Goal: Find contact information: Find contact information

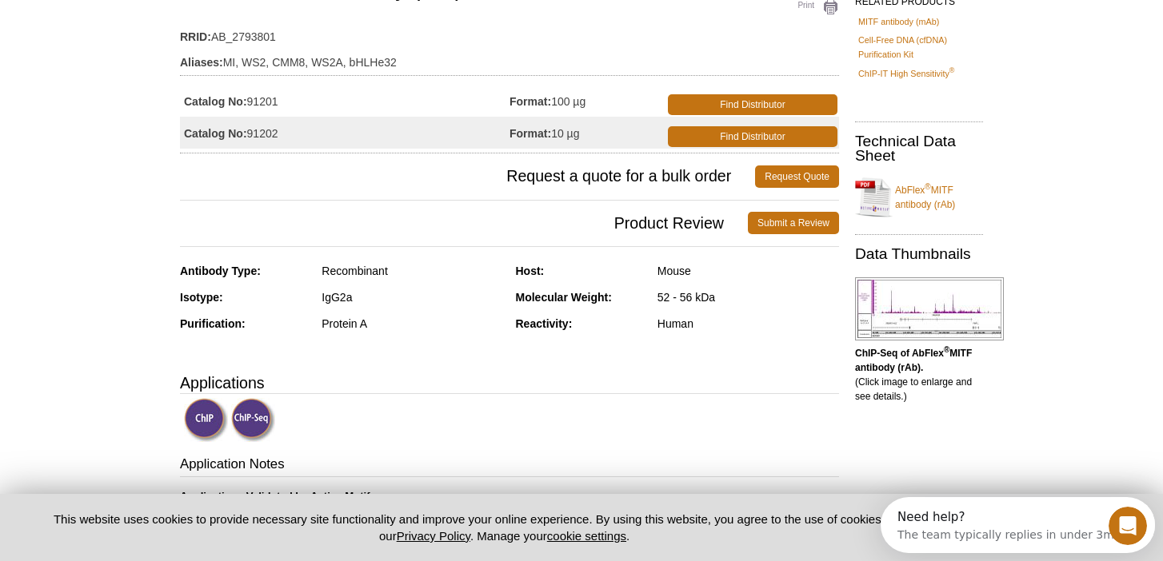
scroll to position [156, 0]
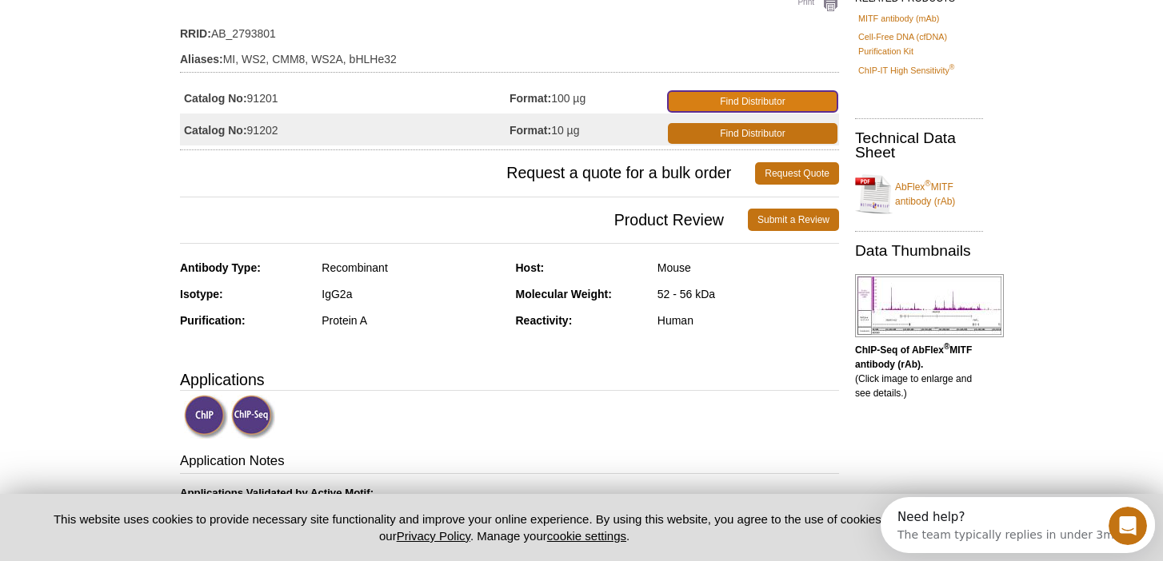
click at [738, 98] on link "Find Distributor" at bounding box center [753, 101] width 170 height 21
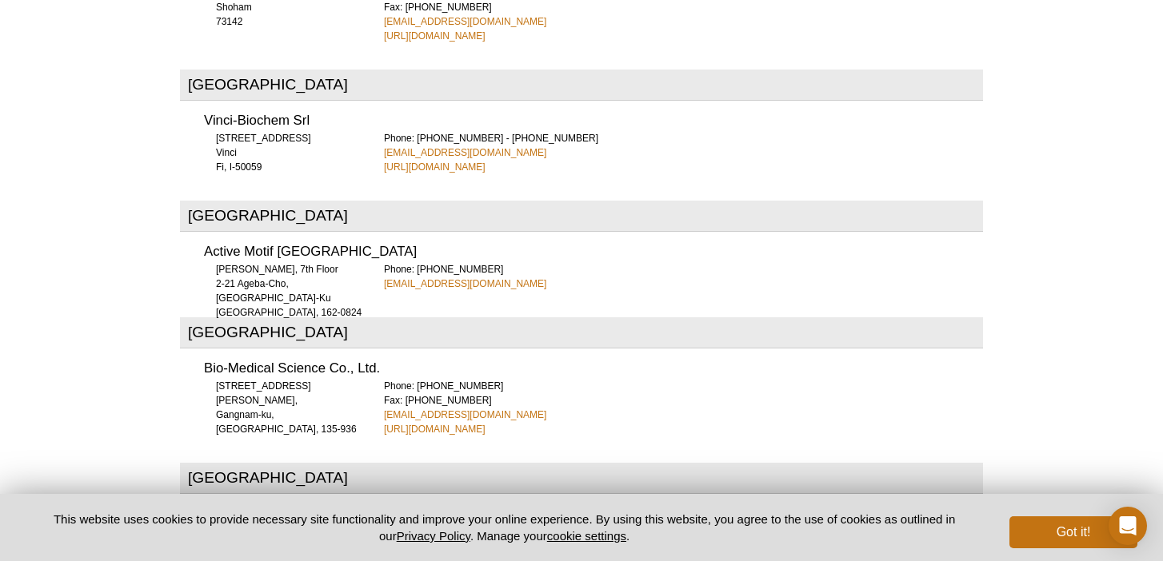
scroll to position [3755, 0]
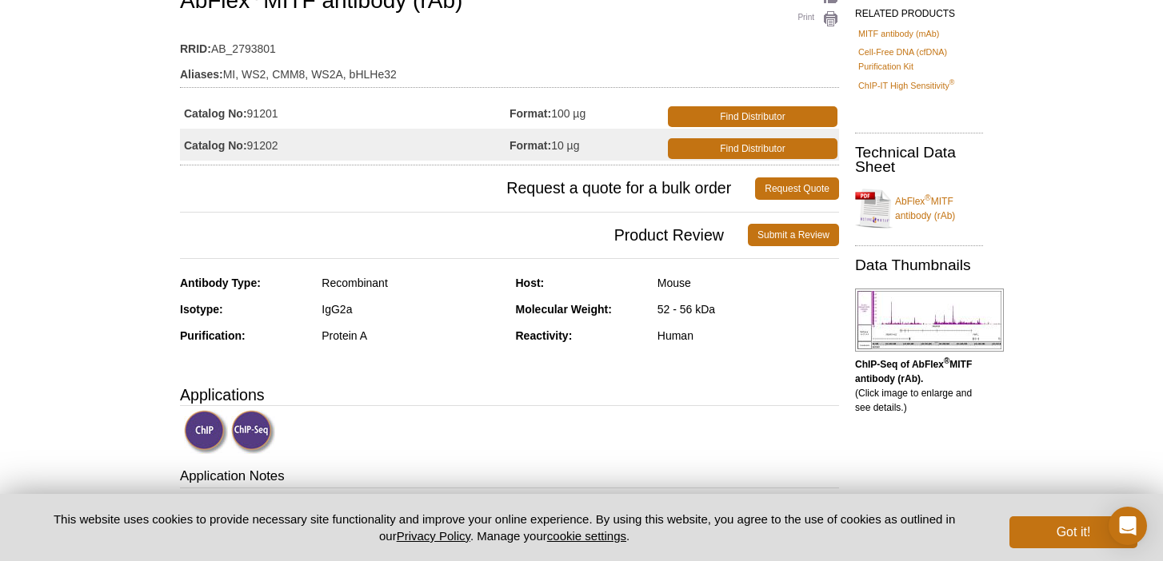
scroll to position [161, 0]
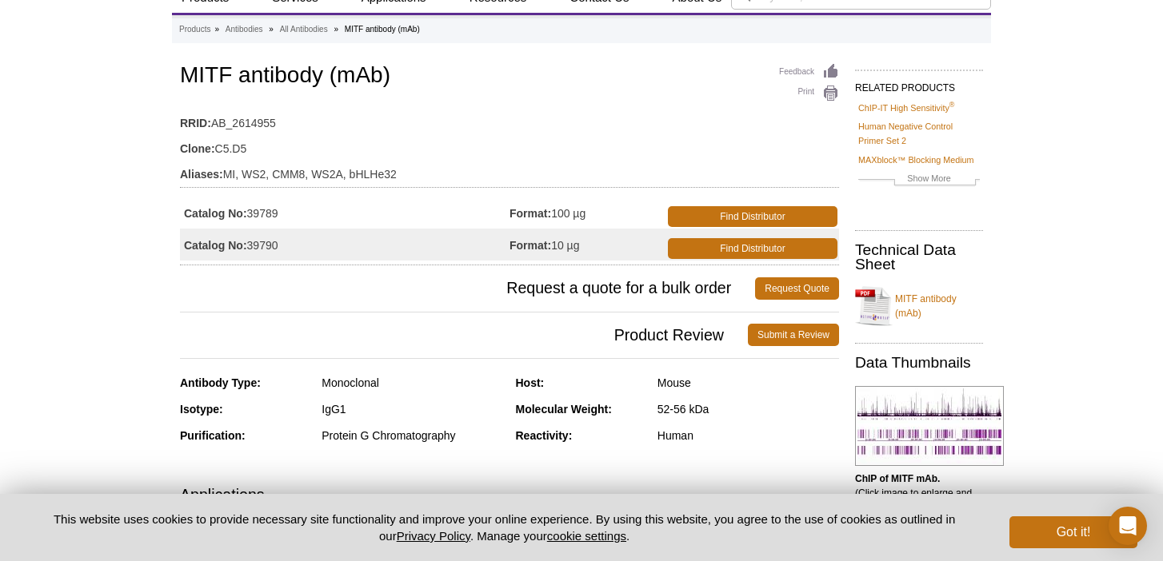
scroll to position [67, 0]
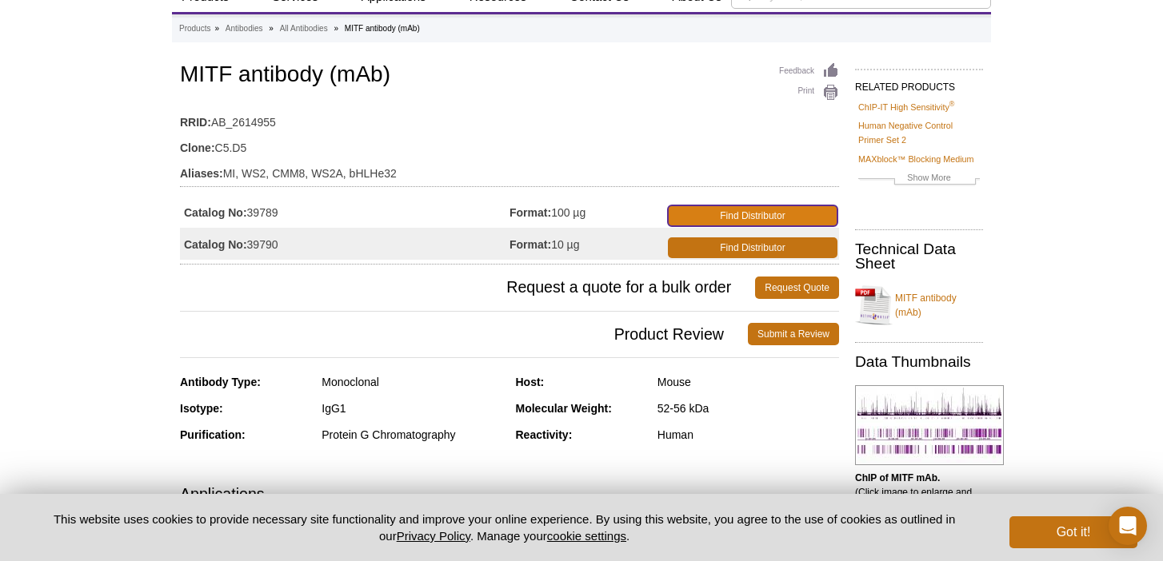
click at [693, 212] on link "Find Distributor" at bounding box center [753, 216] width 170 height 21
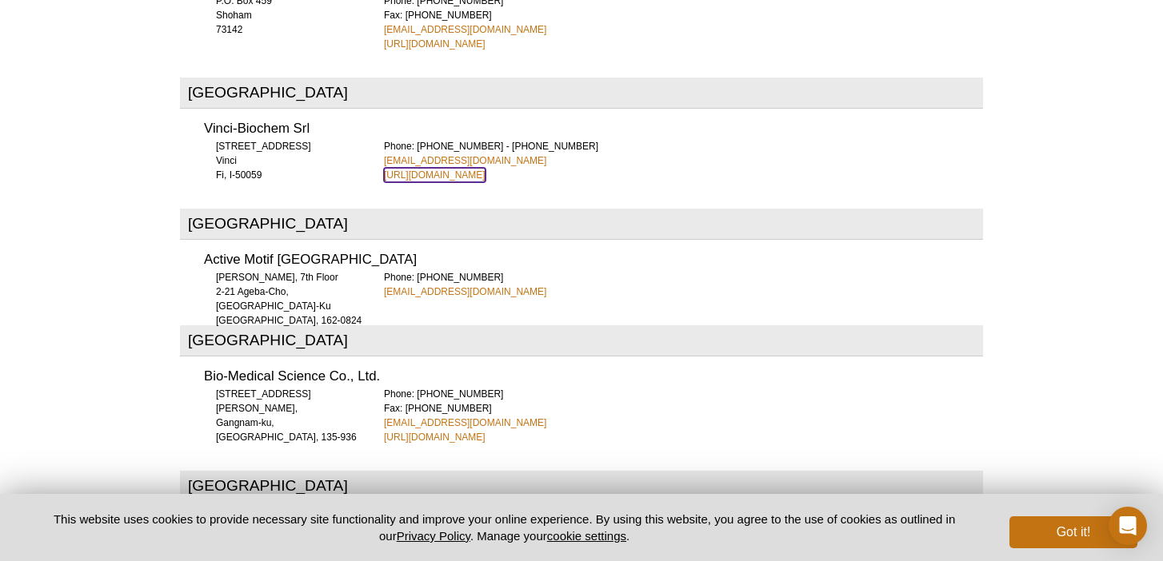
click at [462, 168] on link "[URL][DOMAIN_NAME]" at bounding box center [435, 175] width 102 height 14
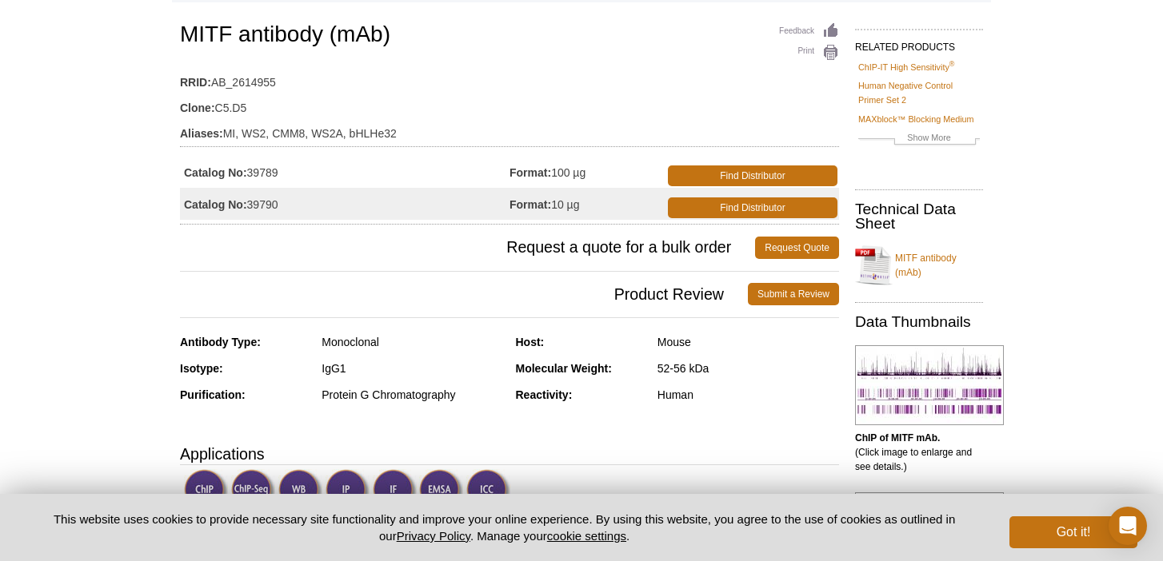
scroll to position [118, 0]
